Goal: Information Seeking & Learning: Learn about a topic

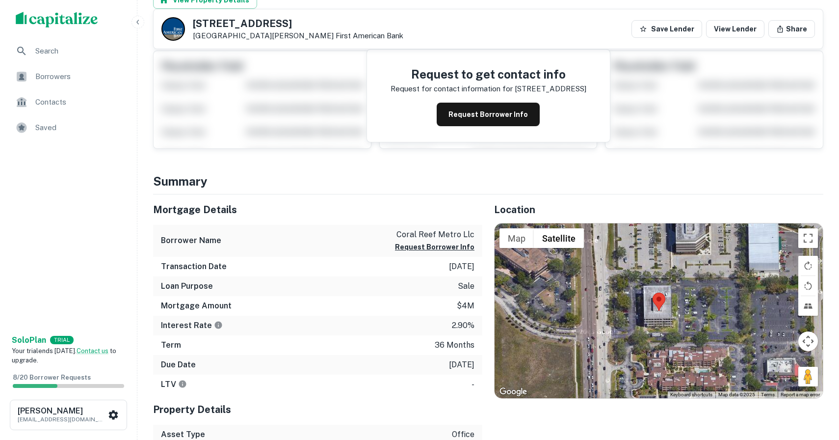
click at [54, 52] on span "Search" at bounding box center [79, 51] width 88 height 12
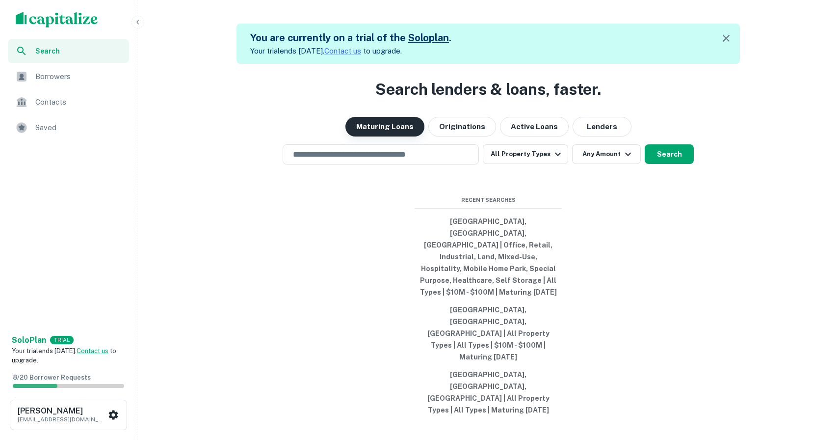
click at [379, 136] on button "Maturing Loans" at bounding box center [384, 127] width 79 height 20
click at [368, 160] on input "text" at bounding box center [380, 154] width 187 height 11
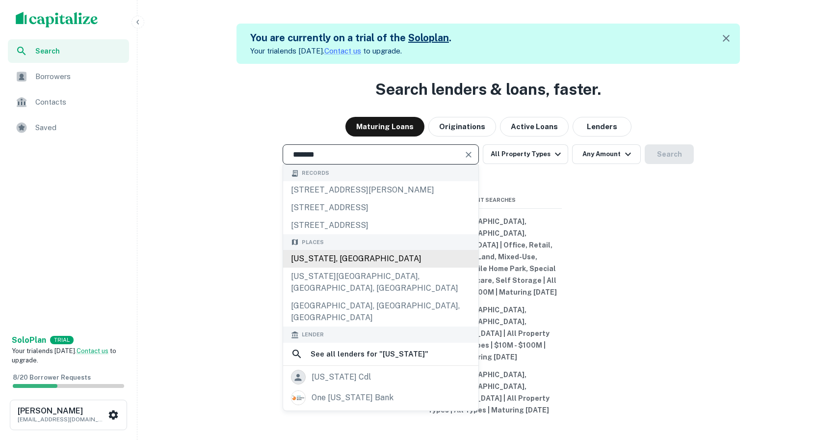
click at [364, 267] on div "[US_STATE], [GEOGRAPHIC_DATA]" at bounding box center [380, 259] width 195 height 18
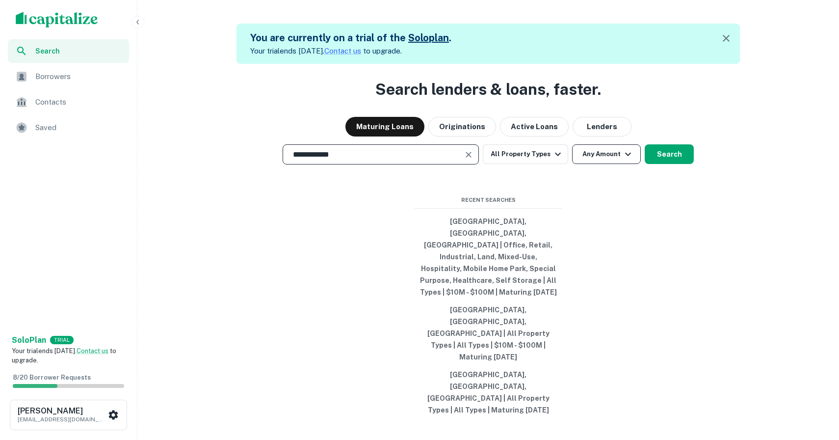
type input "**********"
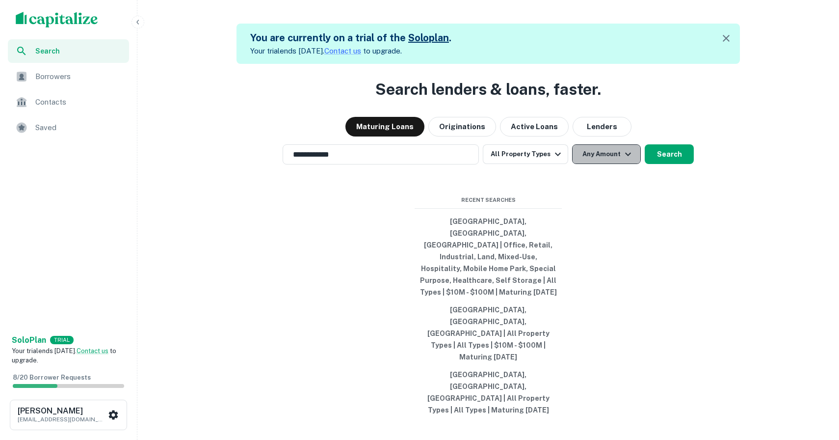
click at [627, 160] on icon "button" at bounding box center [628, 154] width 12 height 12
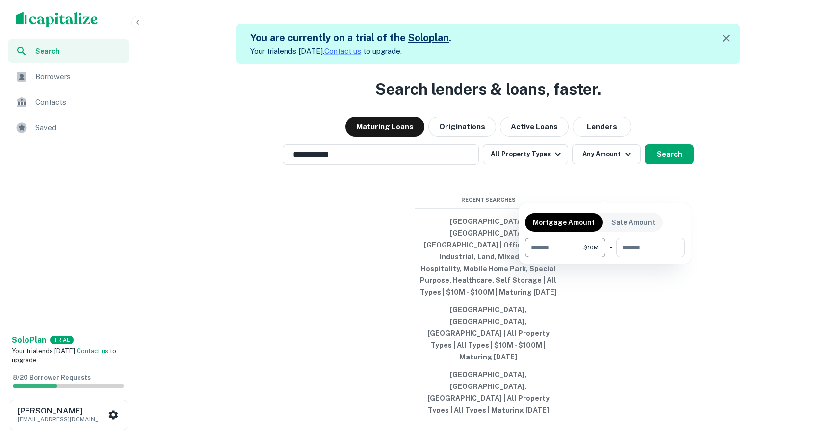
type input "********"
click at [658, 186] on div at bounding box center [419, 220] width 839 height 440
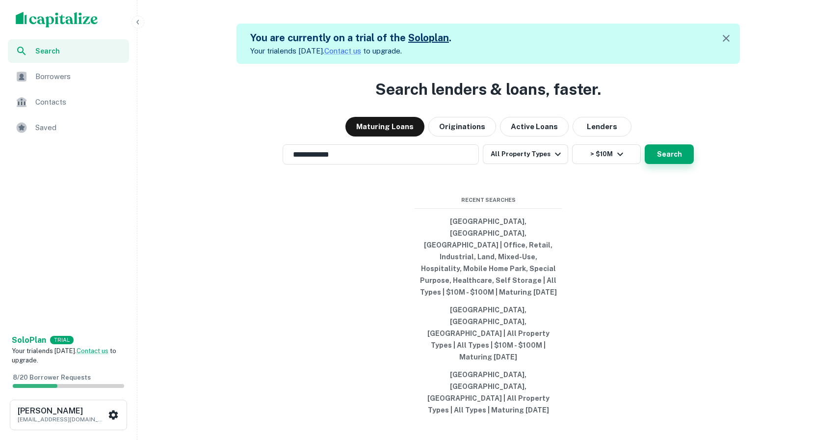
click at [658, 164] on button "Search" at bounding box center [669, 154] width 49 height 20
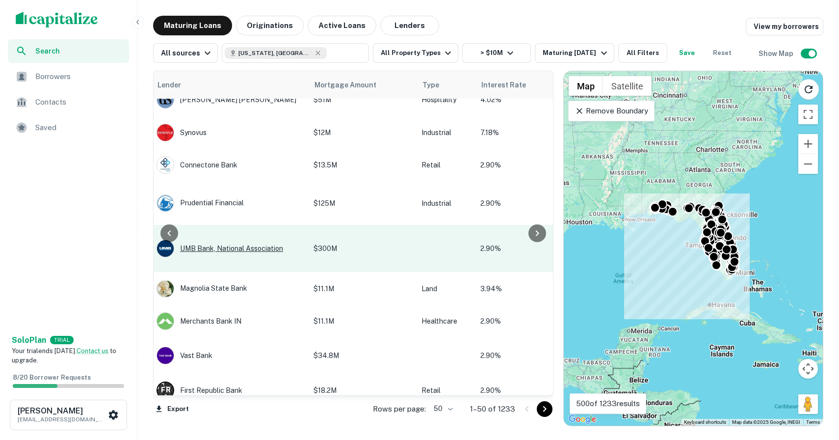
scroll to position [1481, 267]
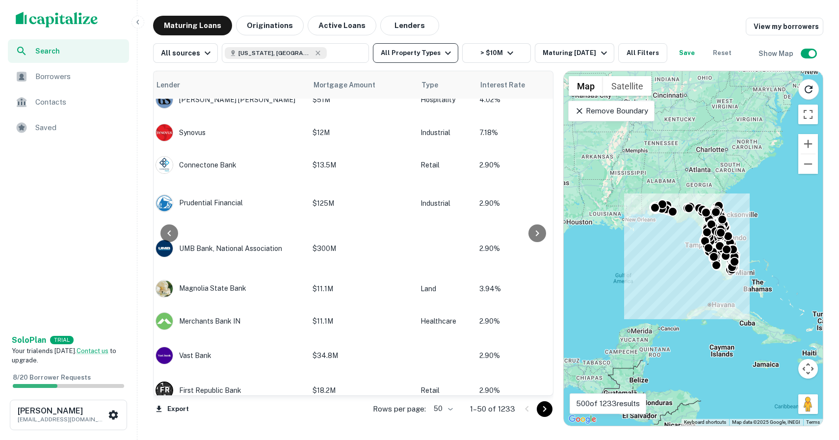
click at [442, 53] on icon "button" at bounding box center [448, 53] width 12 height 12
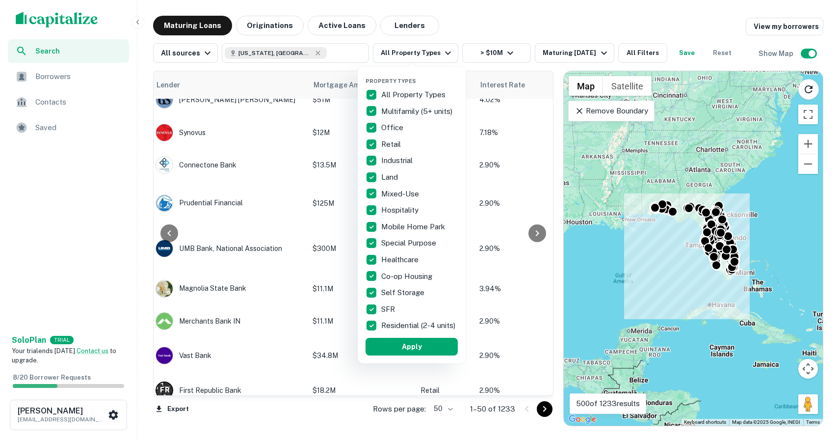
click at [514, 23] on div at bounding box center [419, 220] width 839 height 440
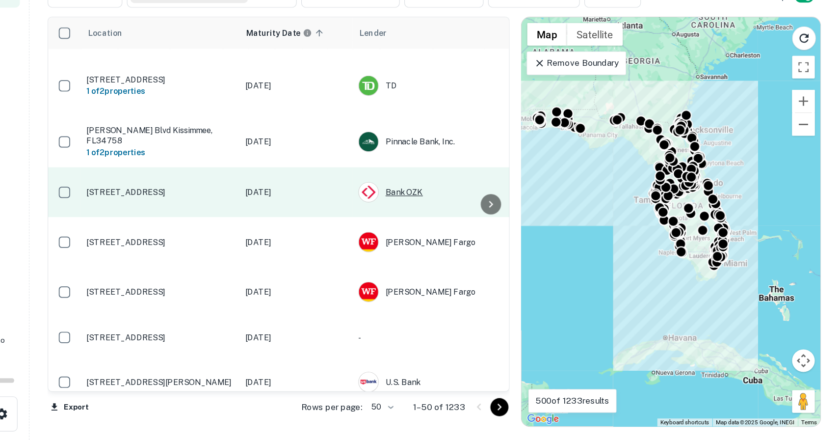
scroll to position [0, 0]
